Goal: Transaction & Acquisition: Purchase product/service

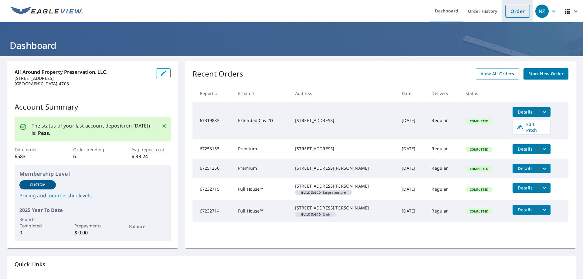
click at [508, 11] on link "Order" at bounding box center [517, 11] width 25 height 13
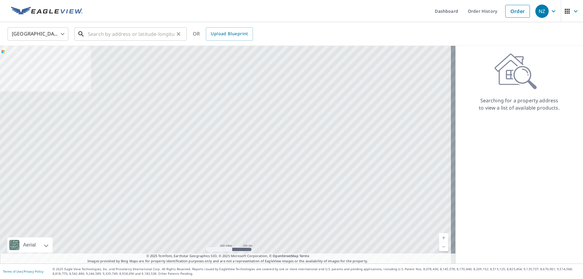
click at [95, 34] on input "text" at bounding box center [131, 34] width 87 height 17
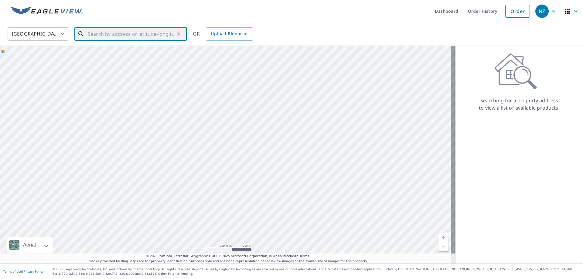
paste input "[PHONE_NUMBER]"
type input "[PHONE_NUMBER]"
drag, startPoint x: 125, startPoint y: 36, endPoint x: 105, endPoint y: 46, distance: 22.3
click at [82, 33] on div "[PHONE_NUMBER] ​" at bounding box center [130, 33] width 112 height 13
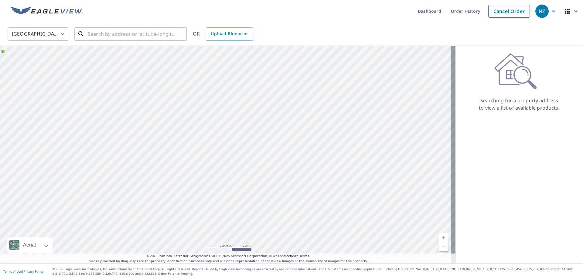
click at [95, 33] on input "text" at bounding box center [131, 34] width 87 height 17
paste input "[STREET_ADDRESS][PERSON_NAME],"
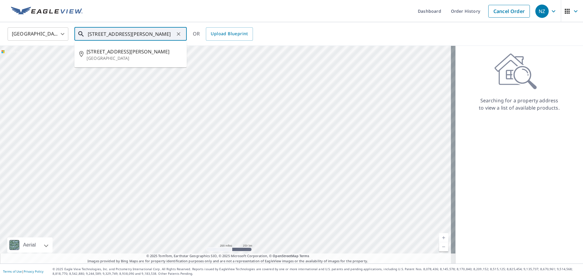
scroll to position [0, 5]
click at [118, 55] on p "[GEOGRAPHIC_DATA]" at bounding box center [134, 58] width 95 height 6
type input "[STREET_ADDRESS][PERSON_NAME]"
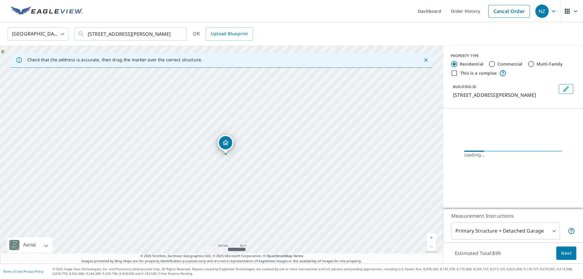
scroll to position [0, 0]
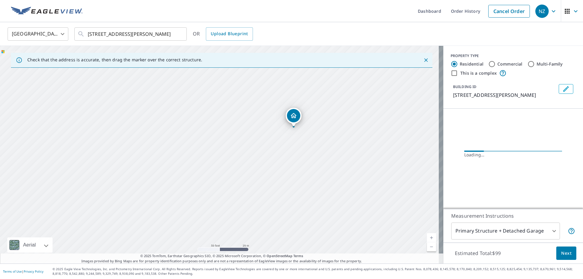
drag, startPoint x: 315, startPoint y: 122, endPoint x: 304, endPoint y: 136, distance: 18.2
click at [304, 136] on div "[STREET_ADDRESS][PERSON_NAME]" at bounding box center [221, 155] width 443 height 218
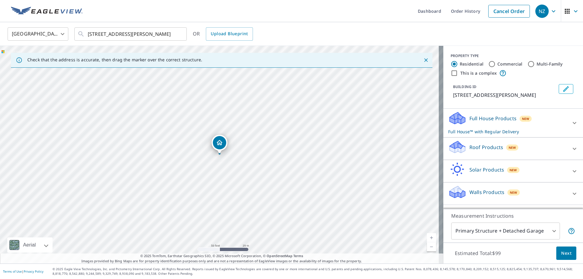
click at [571, 150] on icon at bounding box center [574, 148] width 7 height 7
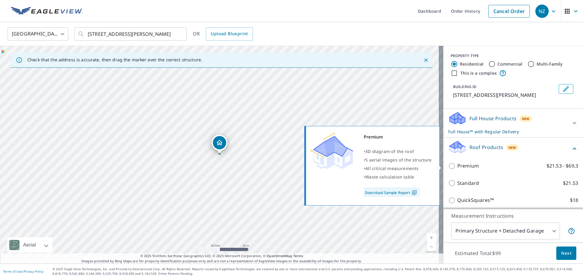
click at [448, 166] on input "Premium $21.53 - $69.3" at bounding box center [452, 166] width 9 height 7
checkbox input "true"
checkbox input "false"
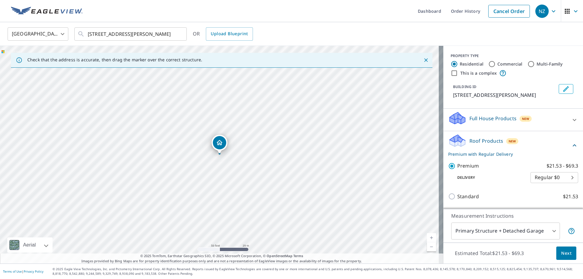
click at [565, 254] on span "Next" at bounding box center [566, 254] width 10 height 8
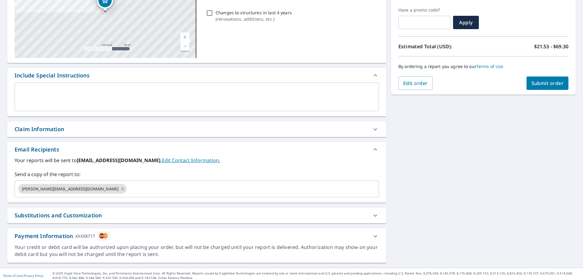
scroll to position [103, 0]
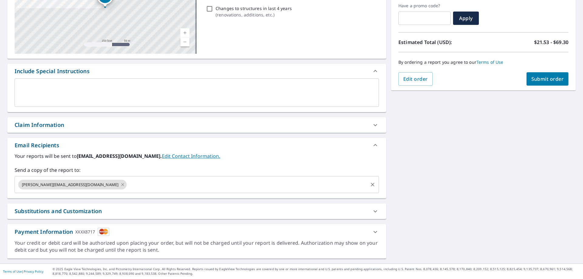
click at [128, 189] on input "text" at bounding box center [248, 185] width 240 height 12
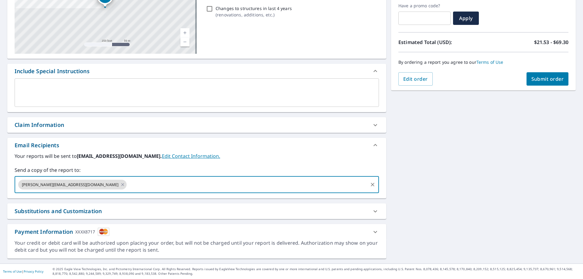
type input "[PERSON_NAME][EMAIL_ADDRESS][DOMAIN_NAME]"
click at [532, 81] on span "Submit order" at bounding box center [548, 79] width 33 height 7
checkbox input "true"
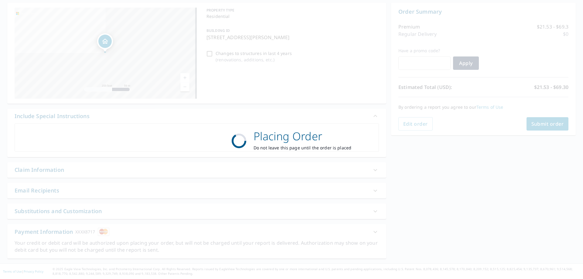
scroll to position [58, 0]
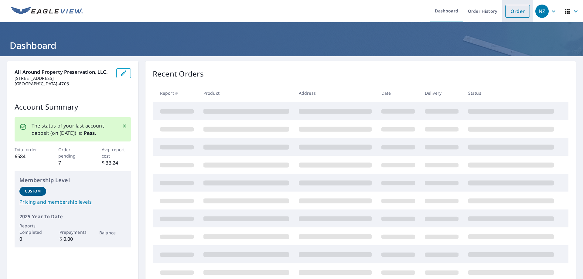
click at [508, 13] on link "Order" at bounding box center [517, 11] width 25 height 13
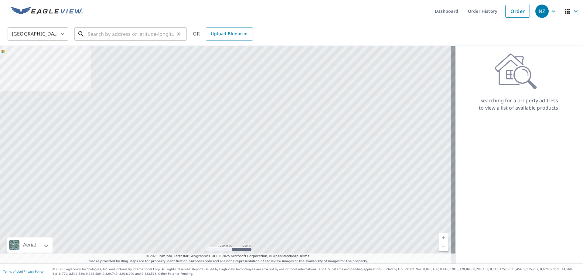
click at [115, 37] on input "text" at bounding box center [131, 34] width 87 height 17
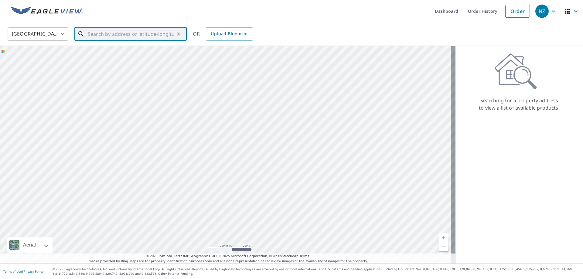
paste input "505 Viking Dr E, Little Canada MN 55117"
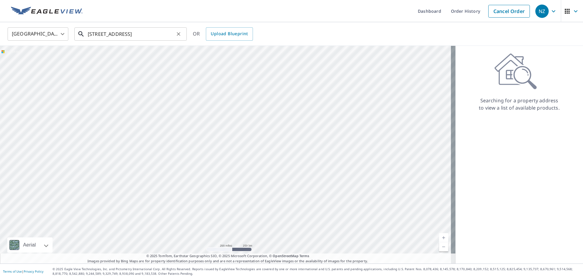
click at [143, 32] on input "505 Viking Dr E, Little Canada MN 55117" at bounding box center [131, 34] width 87 height 17
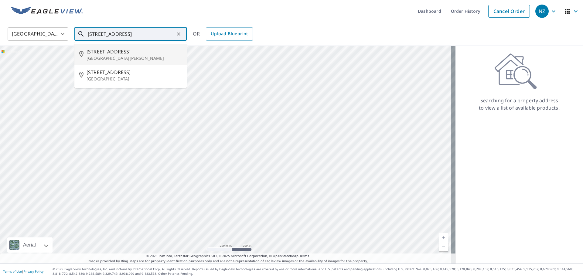
click at [119, 50] on span "505 Viking Dr E" at bounding box center [134, 51] width 95 height 7
type input "505 Viking Dr E St Paul, MN 55117"
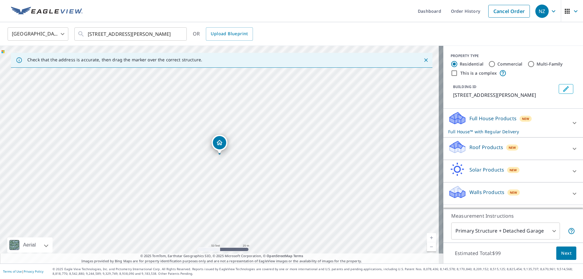
click at [491, 148] on p "Roof Products" at bounding box center [487, 147] width 34 height 7
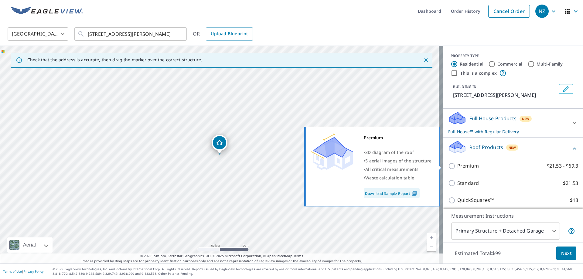
click at [448, 164] on input "Premium $21.53 - $69.3" at bounding box center [452, 166] width 9 height 7
checkbox input "true"
checkbox input "false"
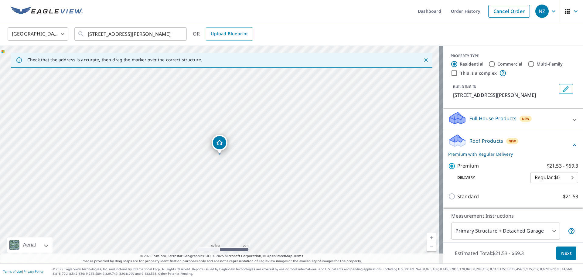
click at [561, 255] on span "Next" at bounding box center [566, 254] width 10 height 8
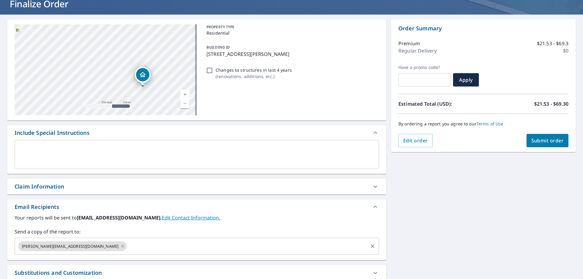
scroll to position [103, 0]
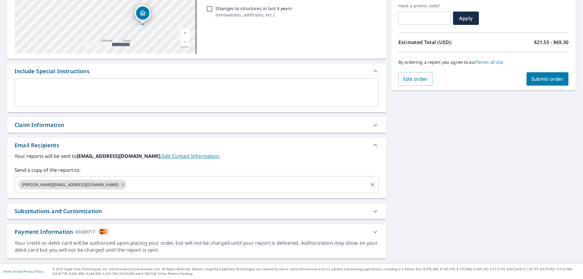
click at [128, 183] on input "text" at bounding box center [248, 185] width 240 height 12
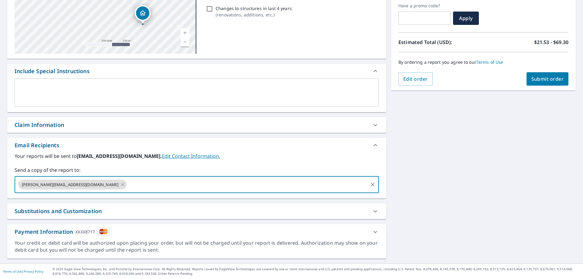
type input "[PERSON_NAME][EMAIL_ADDRESS][DOMAIN_NAME]"
click at [536, 83] on button "Submit order" at bounding box center [548, 78] width 42 height 13
checkbox input "true"
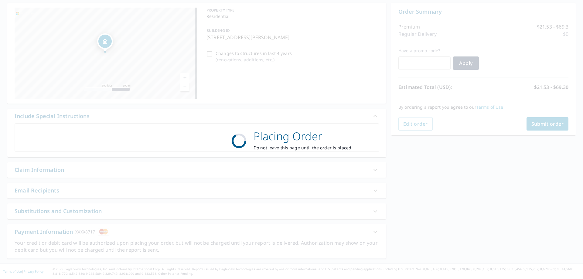
scroll to position [58, 0]
